Goal: Transaction & Acquisition: Purchase product/service

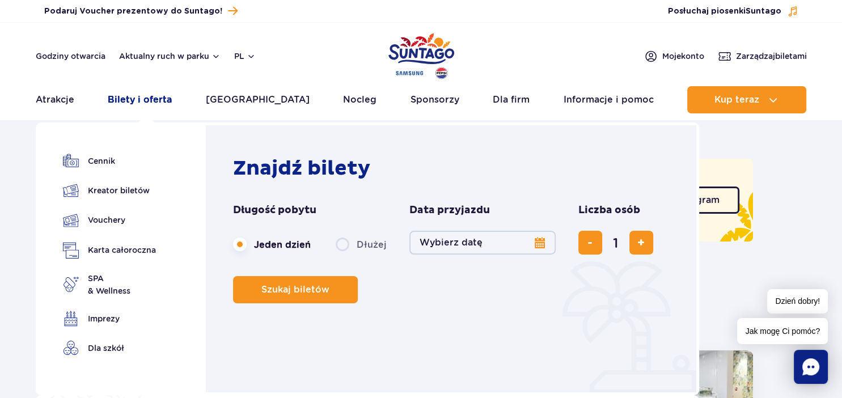
click at [139, 96] on link "Bilety i oferta" at bounding box center [140, 99] width 64 height 27
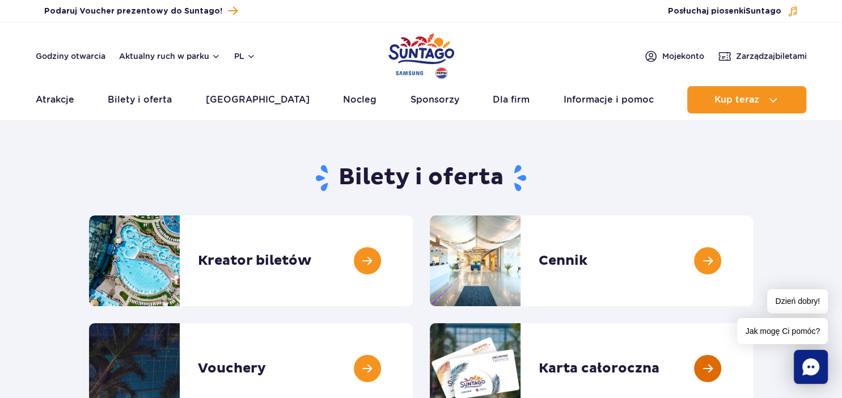
click at [753, 364] on link at bounding box center [753, 368] width 0 height 91
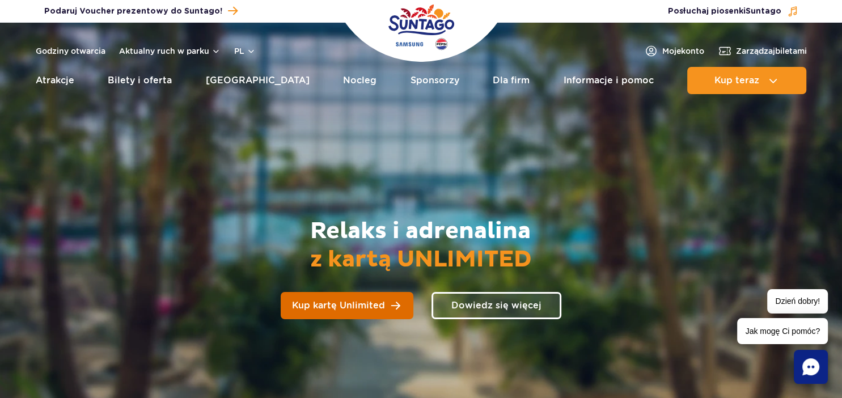
click at [355, 301] on span "Kup kartę Unlimited" at bounding box center [338, 305] width 93 height 9
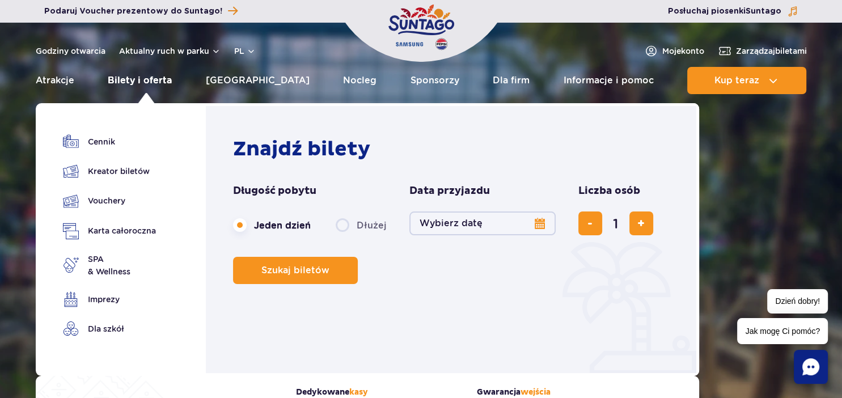
click at [155, 82] on link "Bilety i oferta" at bounding box center [140, 80] width 64 height 27
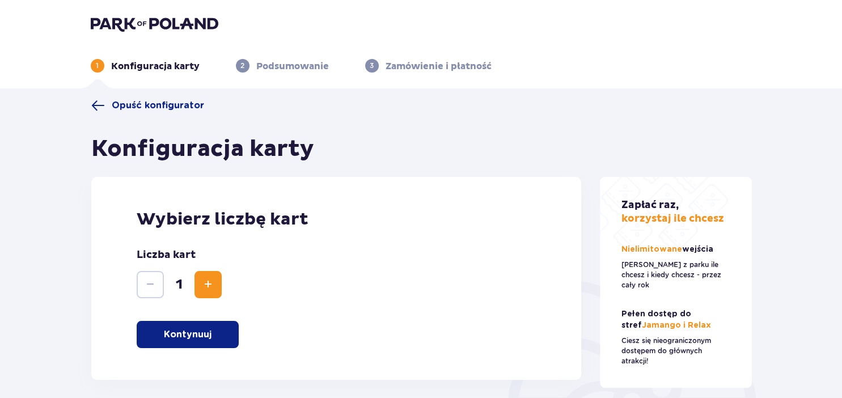
click at [213, 285] on span "Zwiększ" at bounding box center [208, 285] width 14 height 14
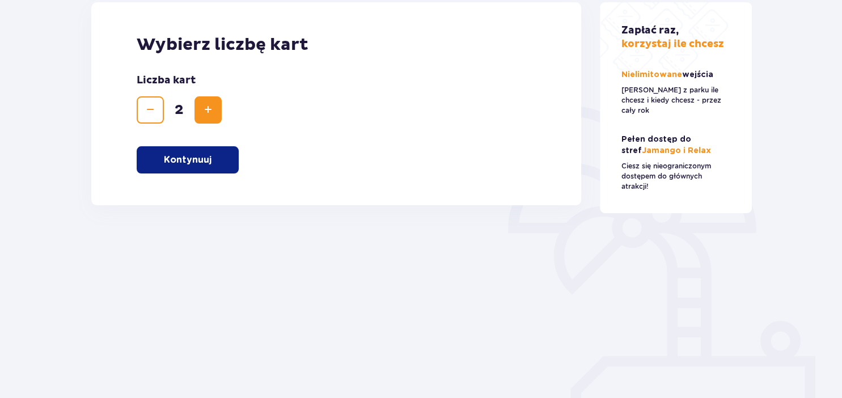
scroll to position [186, 0]
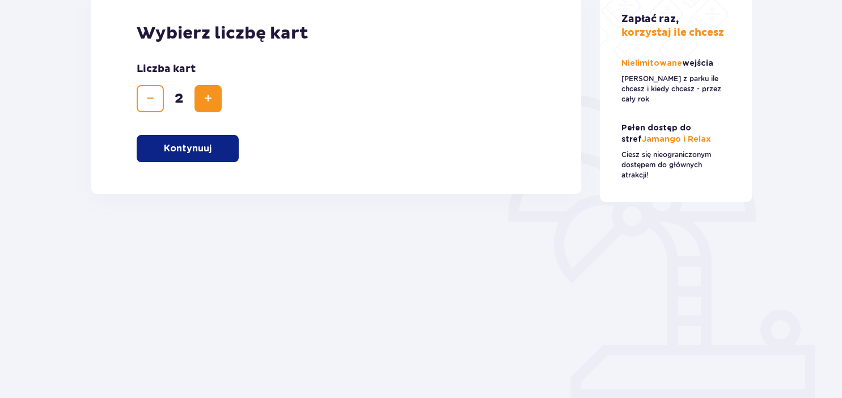
click at [206, 158] on button "Kontynuuj" at bounding box center [188, 148] width 102 height 27
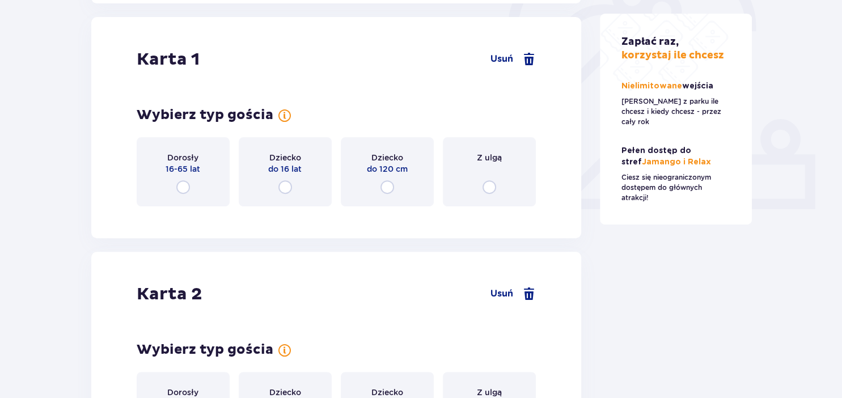
scroll to position [380, 0]
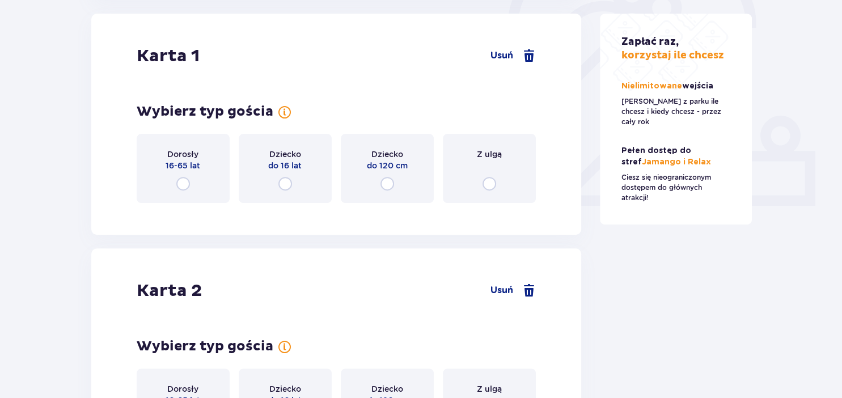
click at [184, 184] on input "radio" at bounding box center [183, 184] width 14 height 14
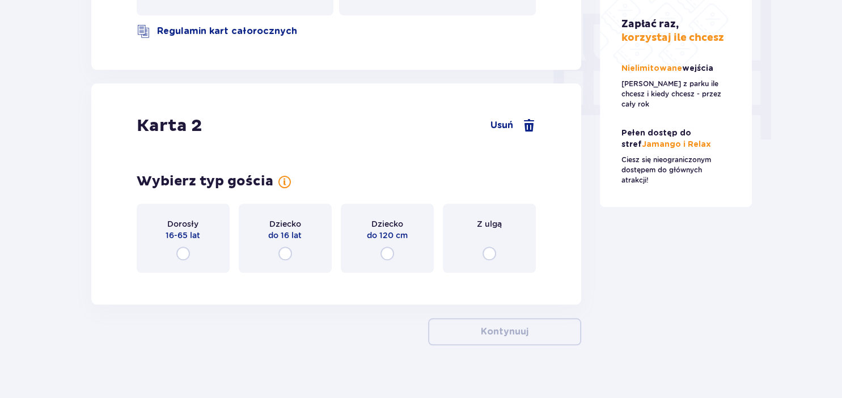
scroll to position [1085, 0]
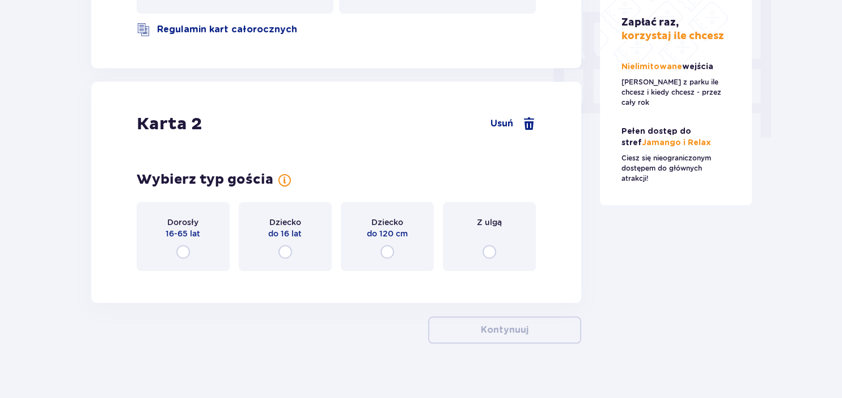
click at [185, 245] on input "radio" at bounding box center [183, 252] width 14 height 14
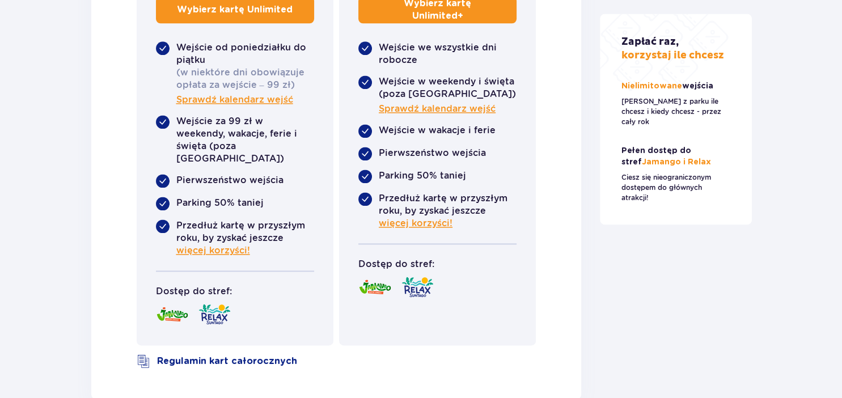
scroll to position [1524, 0]
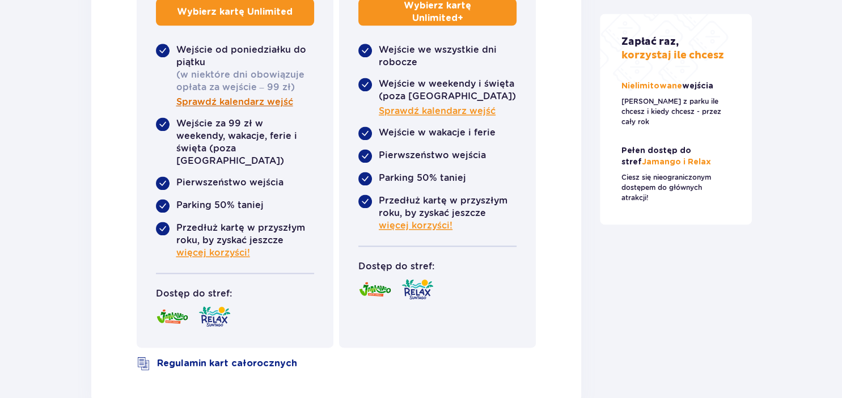
click at [253, 96] on span "Sprawdź kalendarz wejść" at bounding box center [234, 102] width 117 height 12
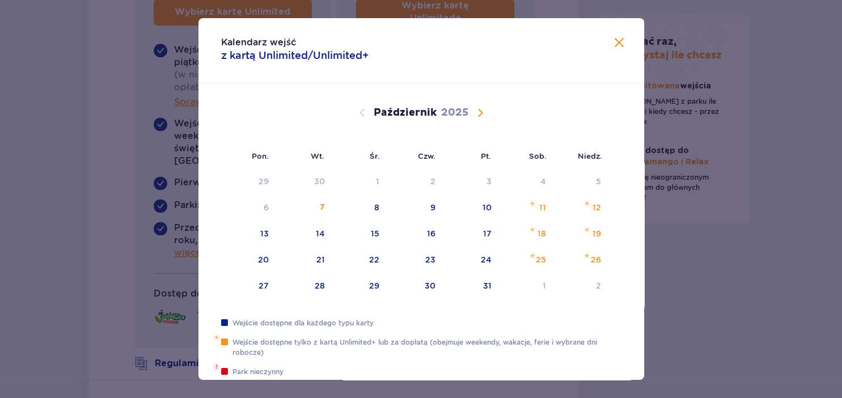
click at [482, 112] on span "Calendar" at bounding box center [480, 113] width 14 height 14
click at [621, 41] on span "Zamknij" at bounding box center [619, 43] width 14 height 14
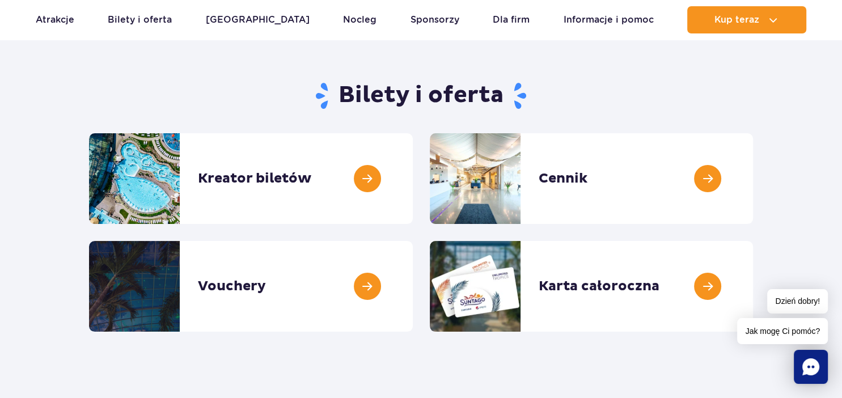
scroll to position [126, 0]
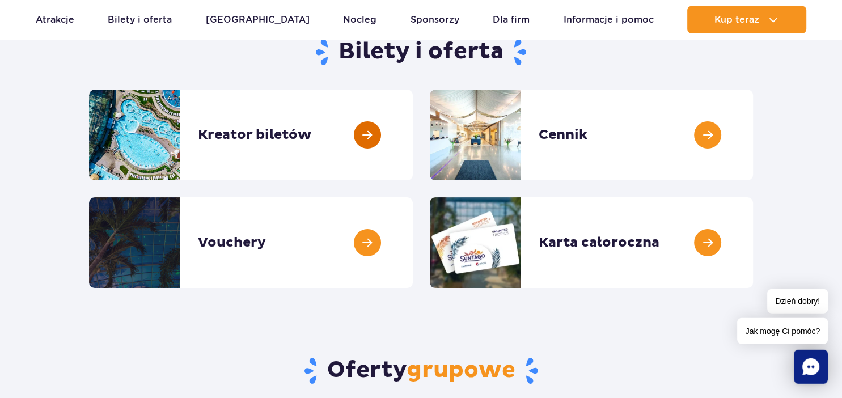
click at [413, 143] on link at bounding box center [413, 135] width 0 height 91
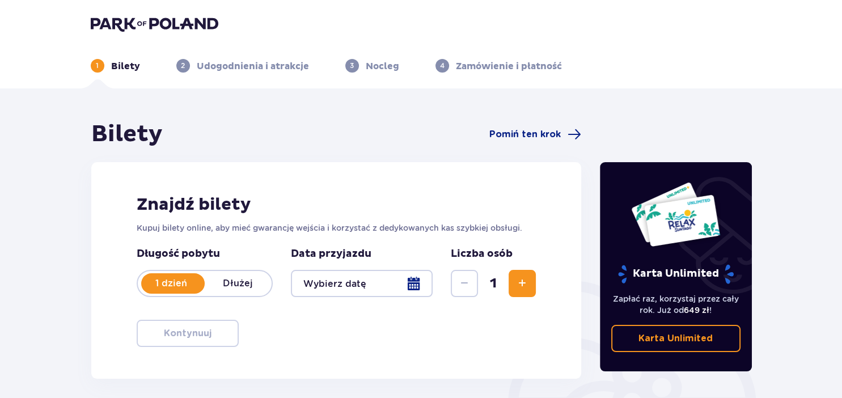
click at [421, 287] on div at bounding box center [362, 283] width 142 height 27
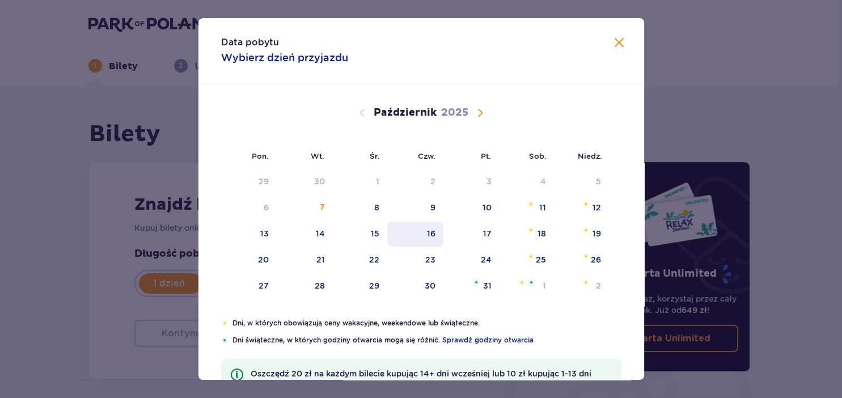
click at [436, 235] on div "16" at bounding box center [415, 234] width 56 height 25
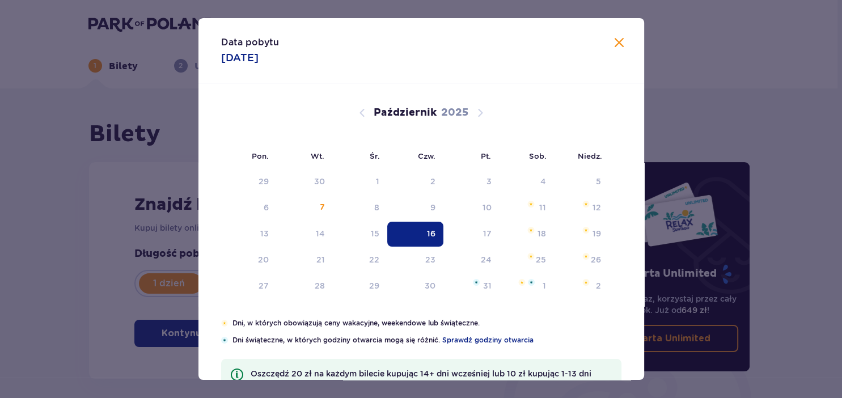
type input "[DATE]"
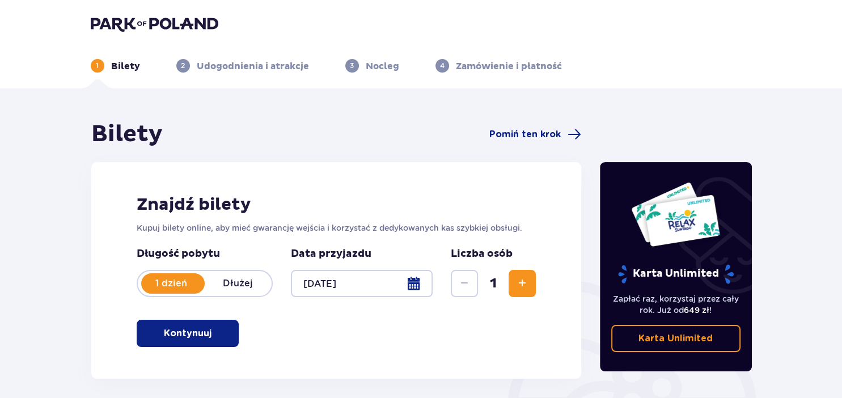
click at [518, 289] on span "Zwiększ" at bounding box center [522, 284] width 14 height 14
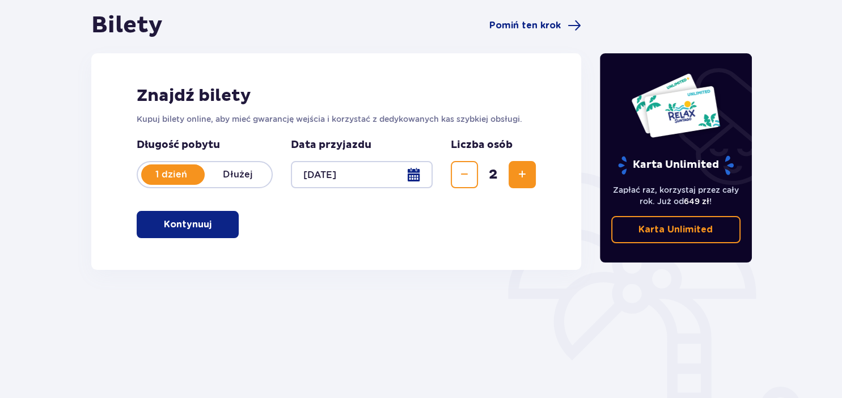
scroll to position [109, 0]
click at [219, 222] on span "button" at bounding box center [214, 224] width 14 height 14
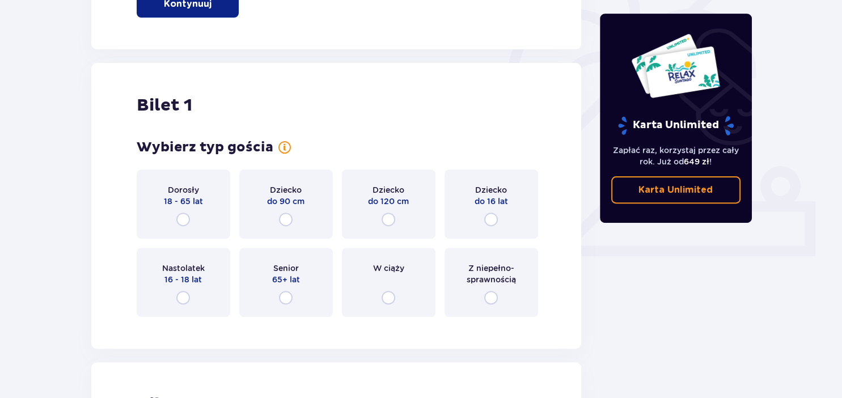
scroll to position [379, 0]
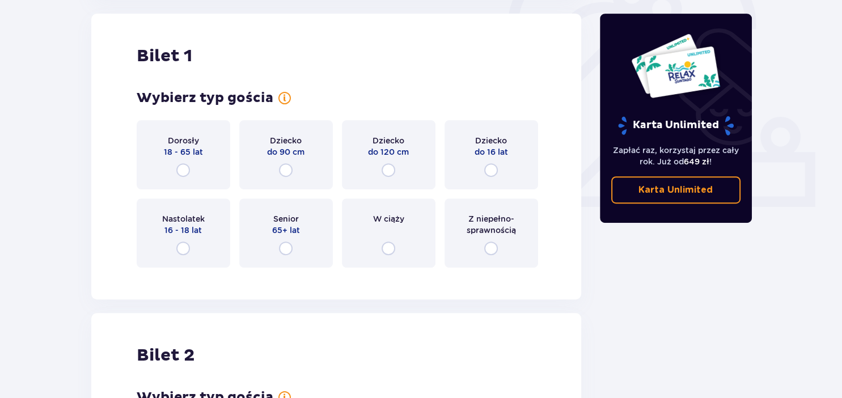
click at [187, 172] on input "radio" at bounding box center [183, 170] width 14 height 14
radio input "true"
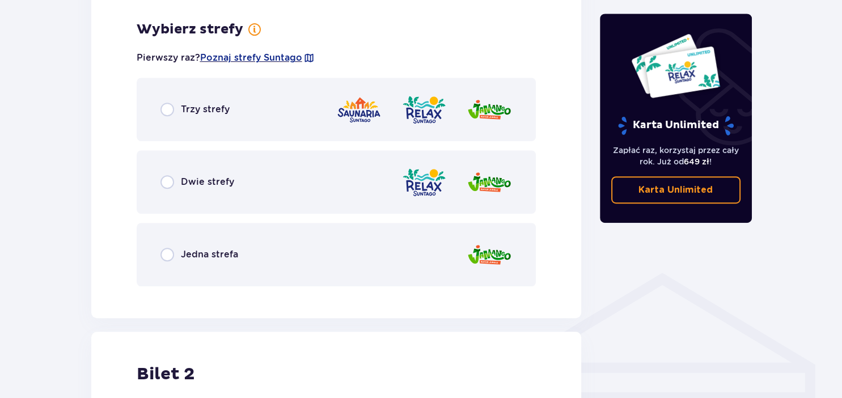
scroll to position [655, 0]
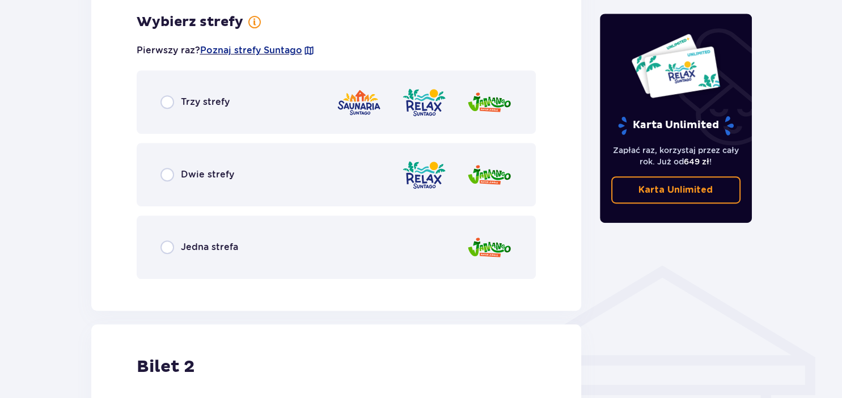
click at [164, 106] on input "radio" at bounding box center [167, 102] width 14 height 14
radio input "true"
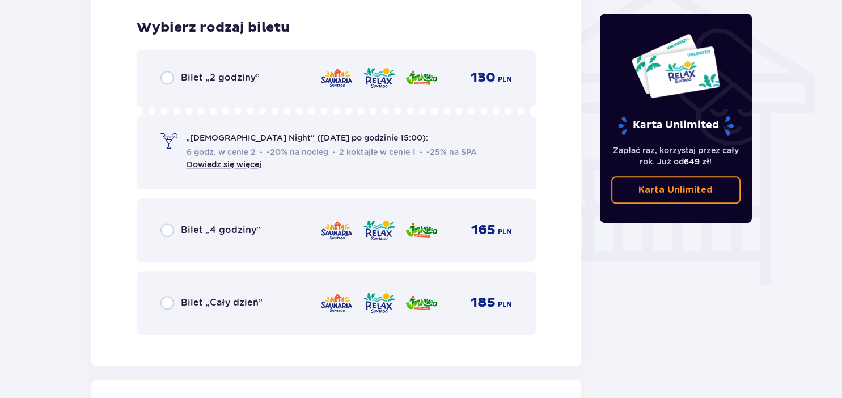
scroll to position [943, 0]
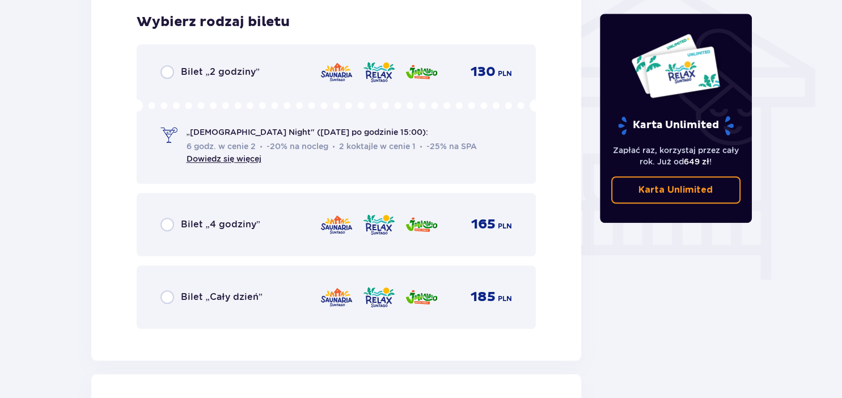
click at [165, 298] on input "radio" at bounding box center [167, 297] width 14 height 14
radio input "true"
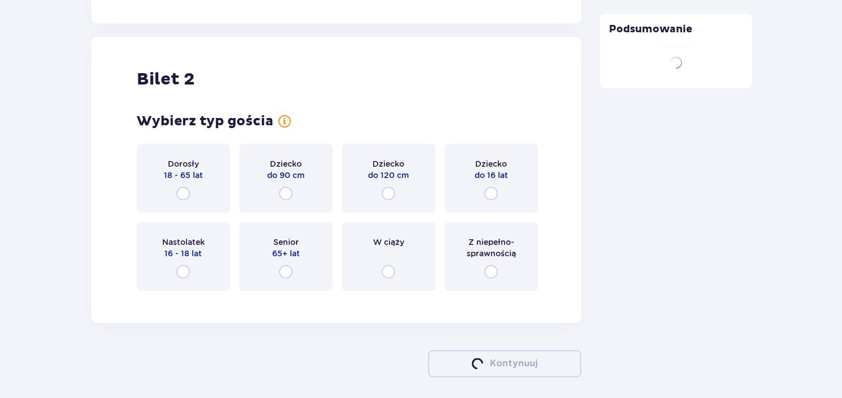
scroll to position [1304, 0]
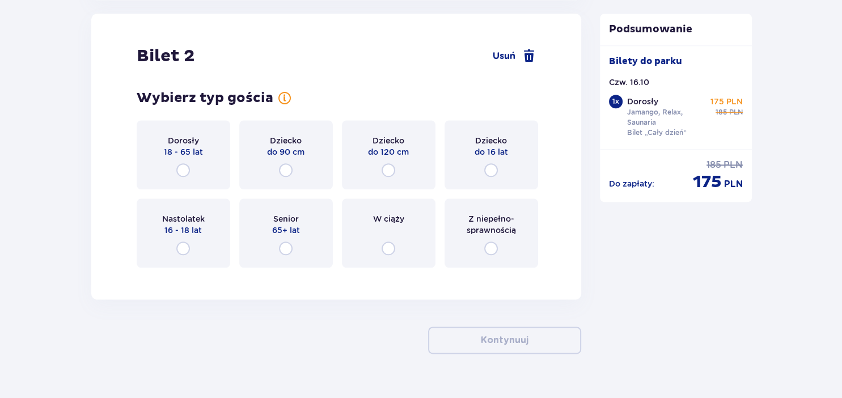
click at [180, 171] on input "radio" at bounding box center [183, 170] width 14 height 14
radio input "true"
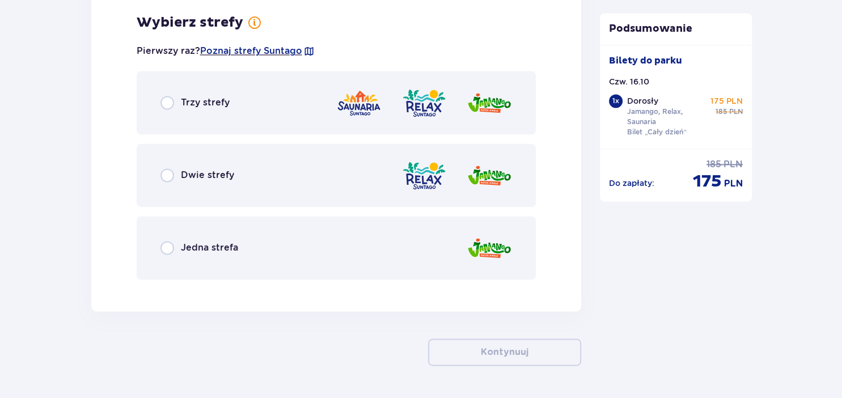
scroll to position [1581, 0]
click at [163, 102] on input "radio" at bounding box center [167, 102] width 14 height 14
radio input "true"
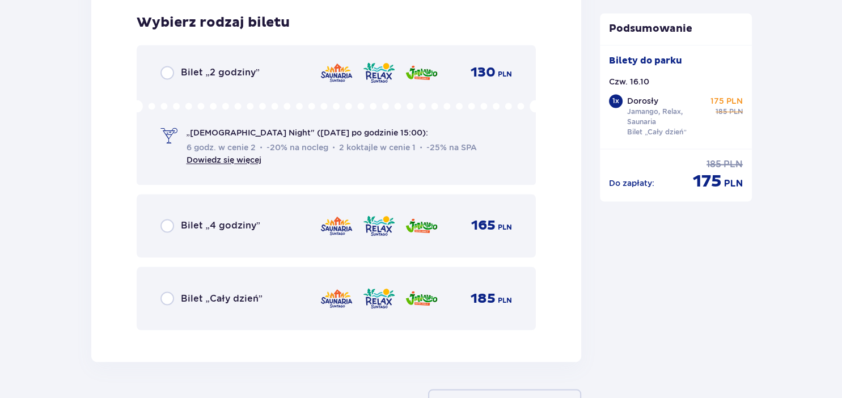
scroll to position [1869, 0]
click at [164, 303] on input "radio" at bounding box center [167, 298] width 14 height 14
radio input "true"
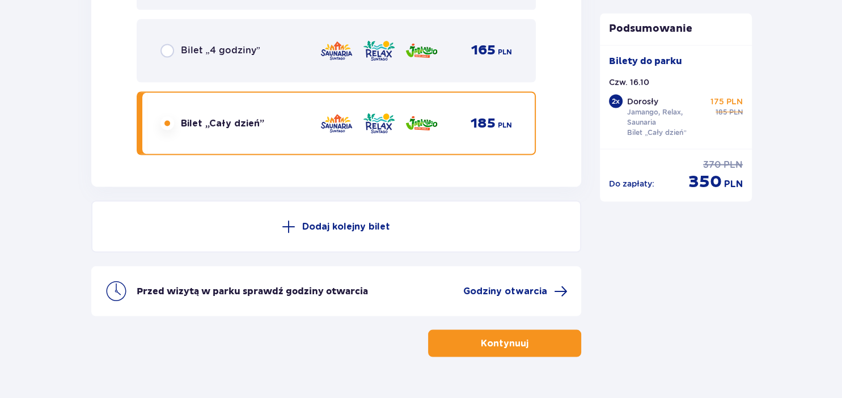
scroll to position [2068, 0]
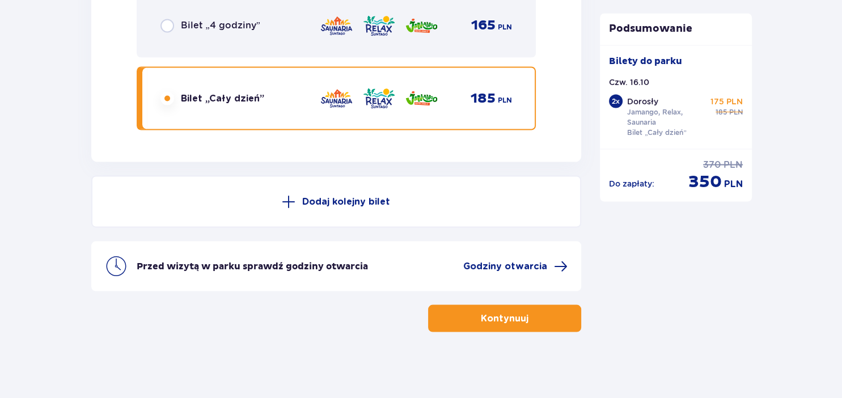
click at [498, 319] on p "Kontynuuj" at bounding box center [505, 318] width 48 height 12
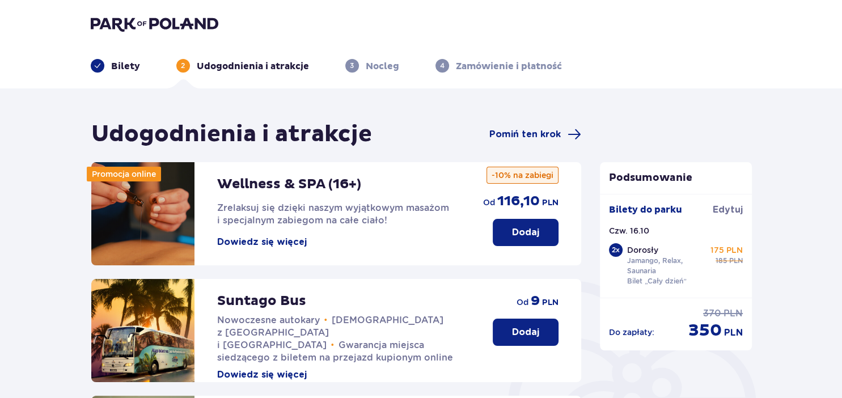
click at [520, 235] on p "Dodaj" at bounding box center [525, 232] width 27 height 12
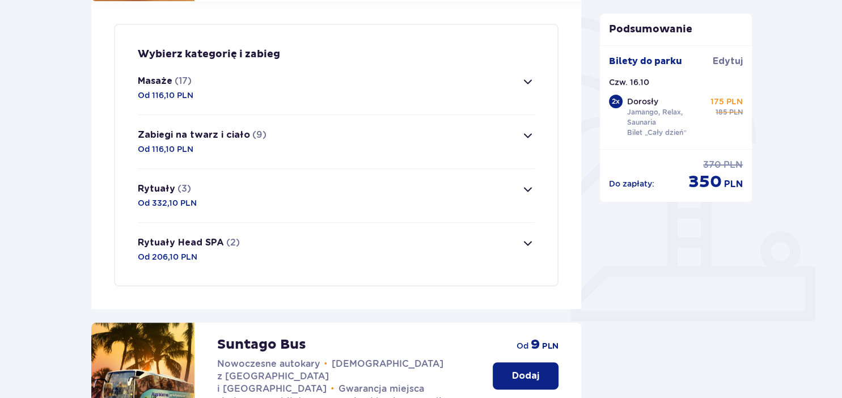
scroll to position [274, 0]
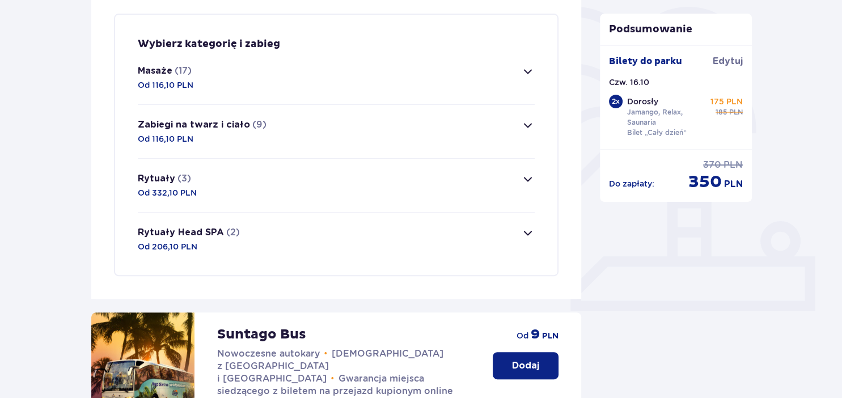
click at [527, 70] on span "button" at bounding box center [528, 72] width 14 height 14
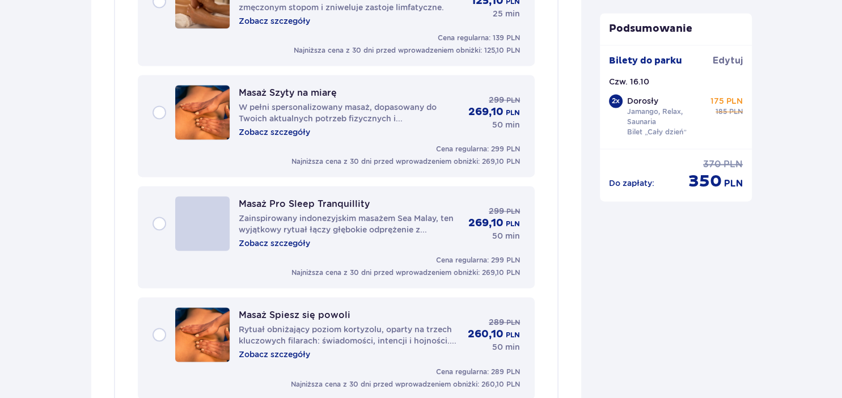
scroll to position [1530, 0]
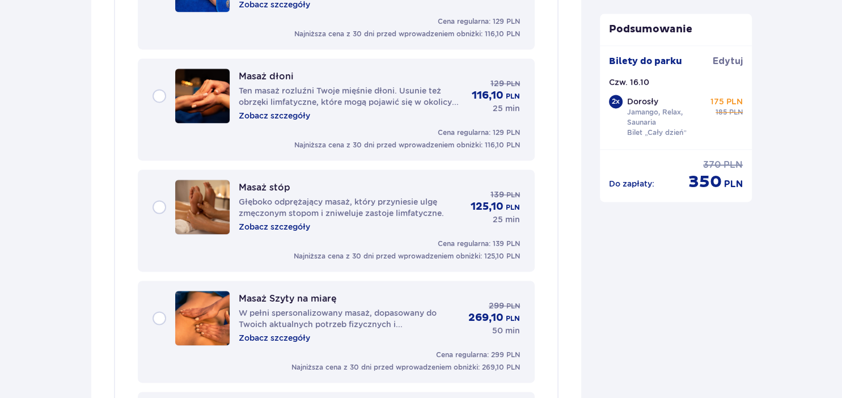
click at [405, 198] on p "Głęboko odprężający masaż, który przyniesie ulgę zmęczonym stopom i zniweluje z…" at bounding box center [350, 207] width 223 height 23
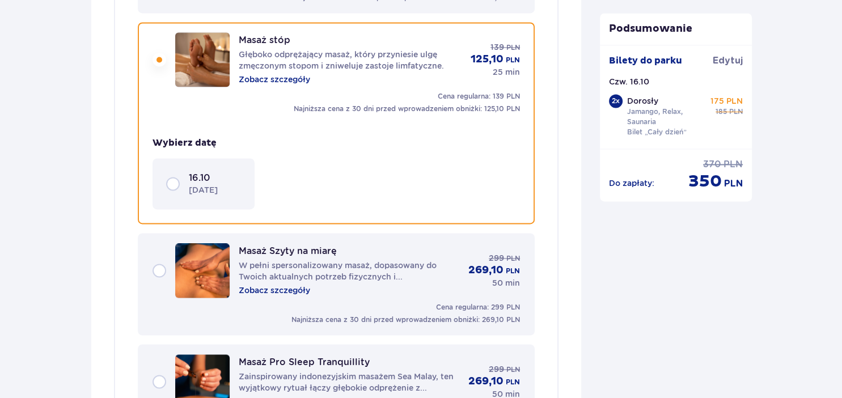
scroll to position [1680, 0]
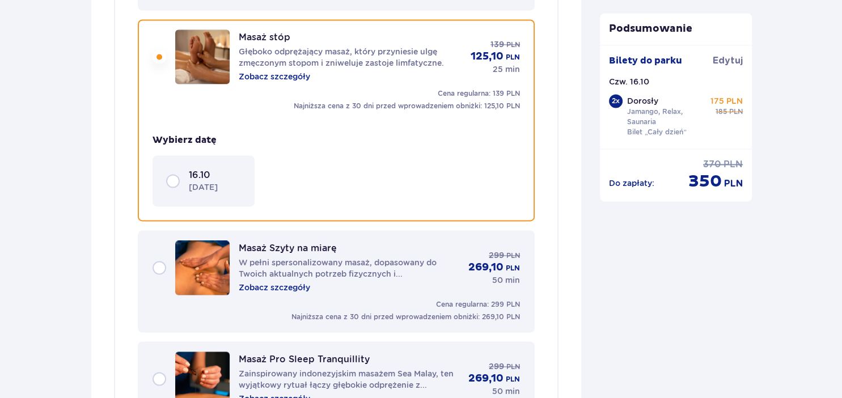
click at [171, 175] on div "16.10 [DATE]" at bounding box center [203, 181] width 75 height 24
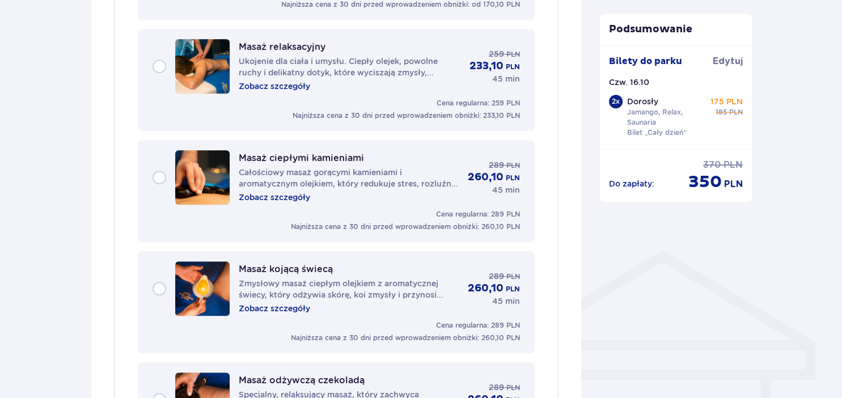
scroll to position [659, 0]
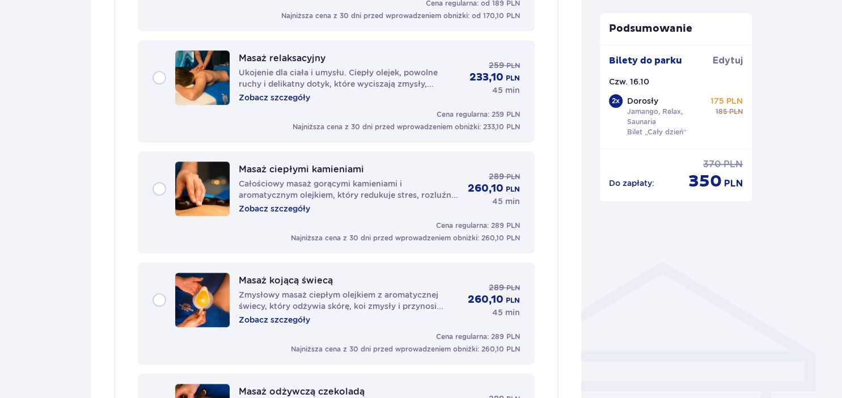
click at [264, 210] on p "Zobacz szczegóły" at bounding box center [274, 208] width 71 height 11
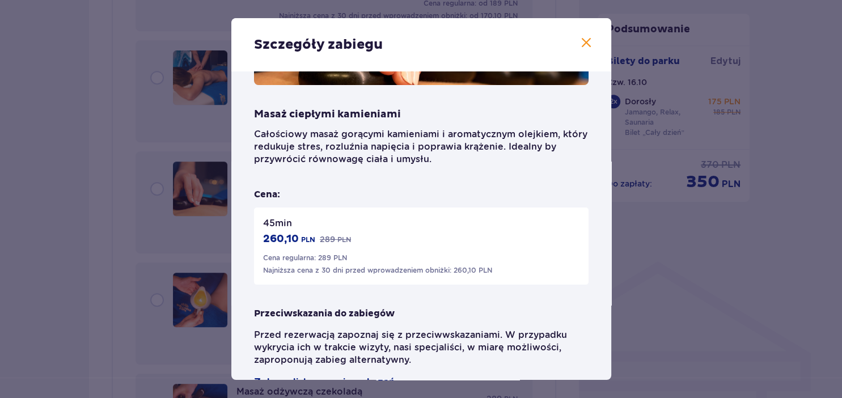
scroll to position [177, 0]
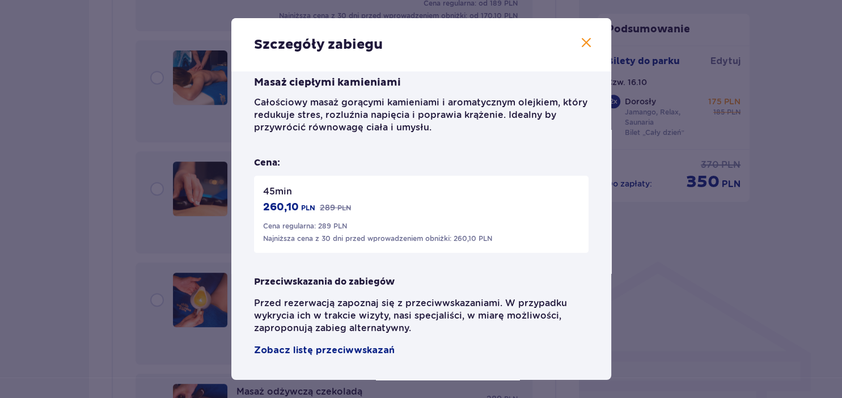
click at [589, 42] on span at bounding box center [586, 43] width 14 height 14
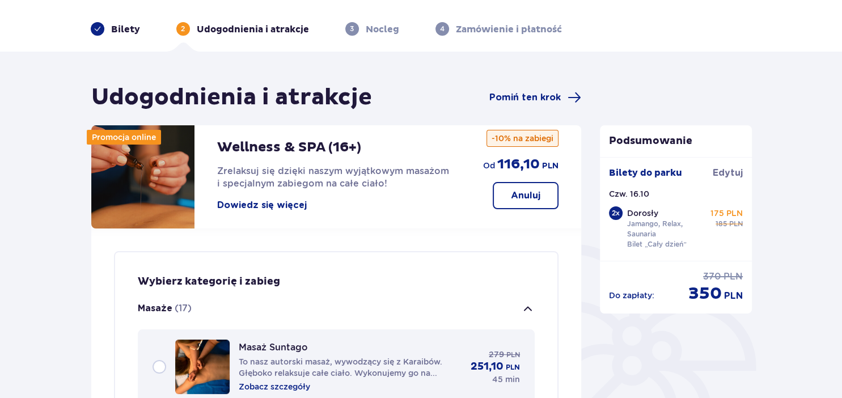
scroll to position [60, 0]
